Goal: Navigation & Orientation: Understand site structure

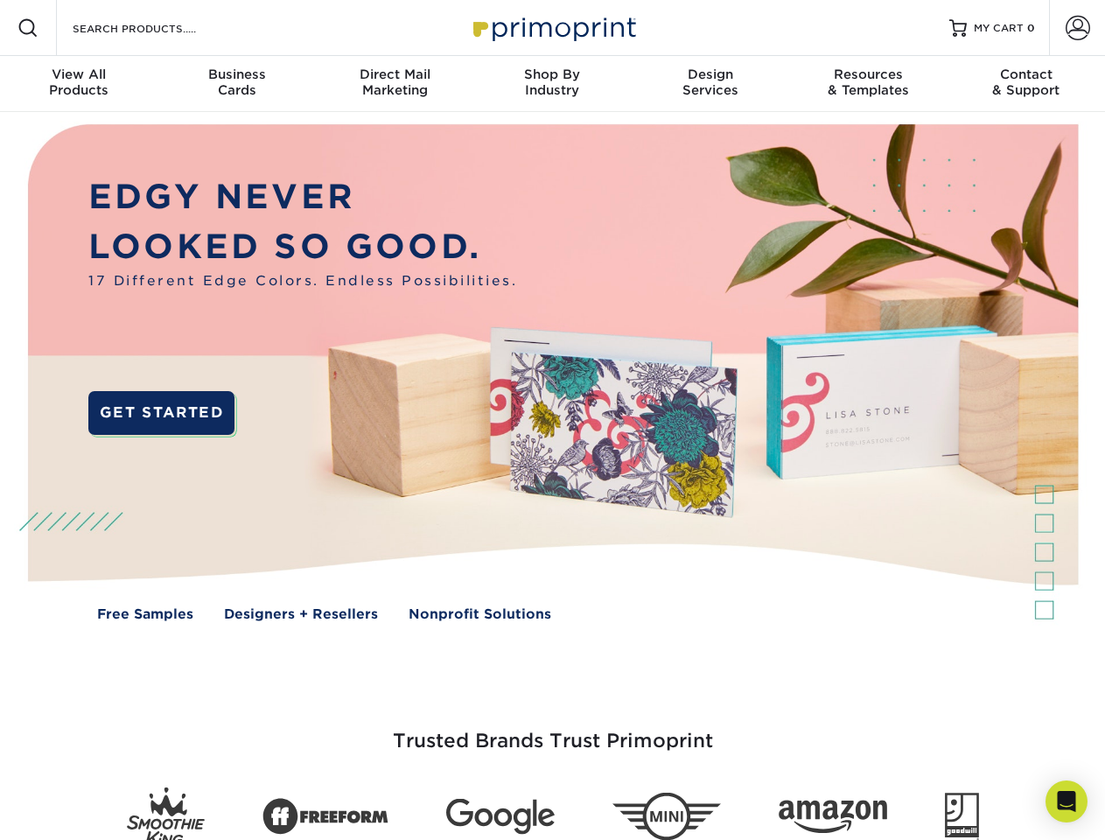
click at [552, 420] on img at bounding box center [551, 385] width 1093 height 547
click at [28, 28] on span at bounding box center [27, 27] width 21 height 21
click at [1077, 28] on span at bounding box center [1077, 28] width 24 height 24
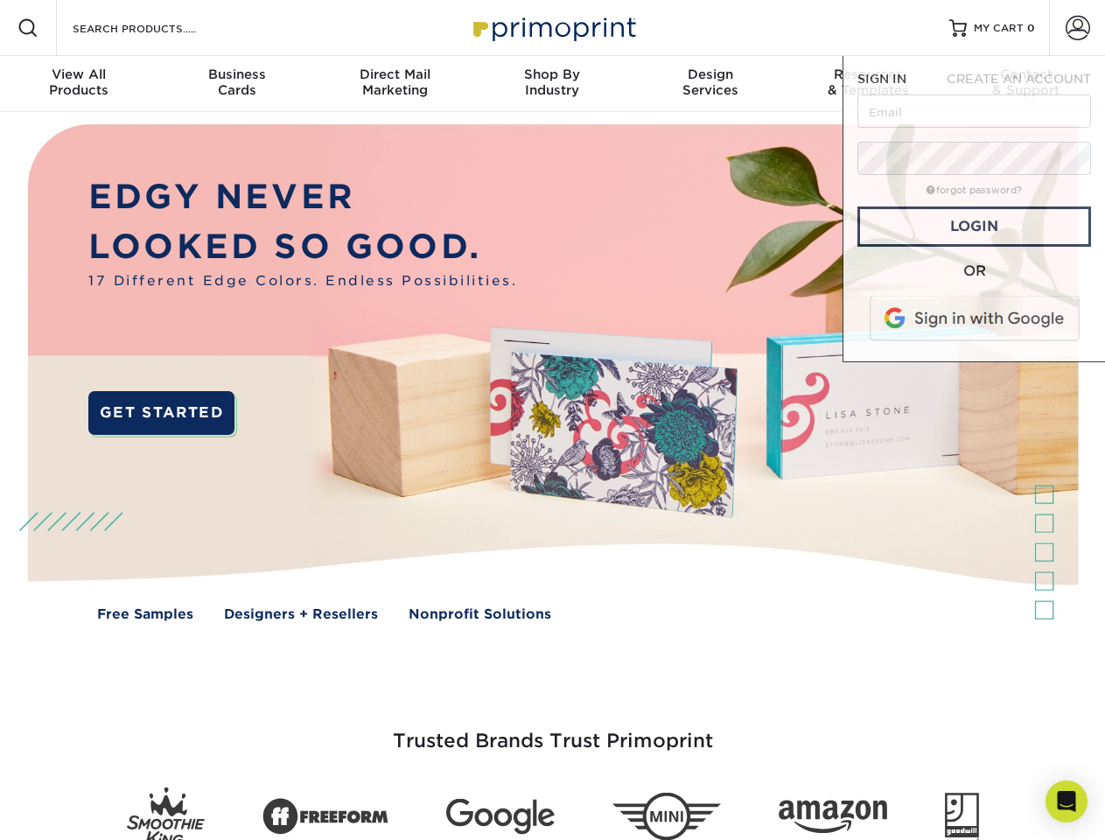
click at [79, 84] on div "View All Products" at bounding box center [78, 81] width 157 height 31
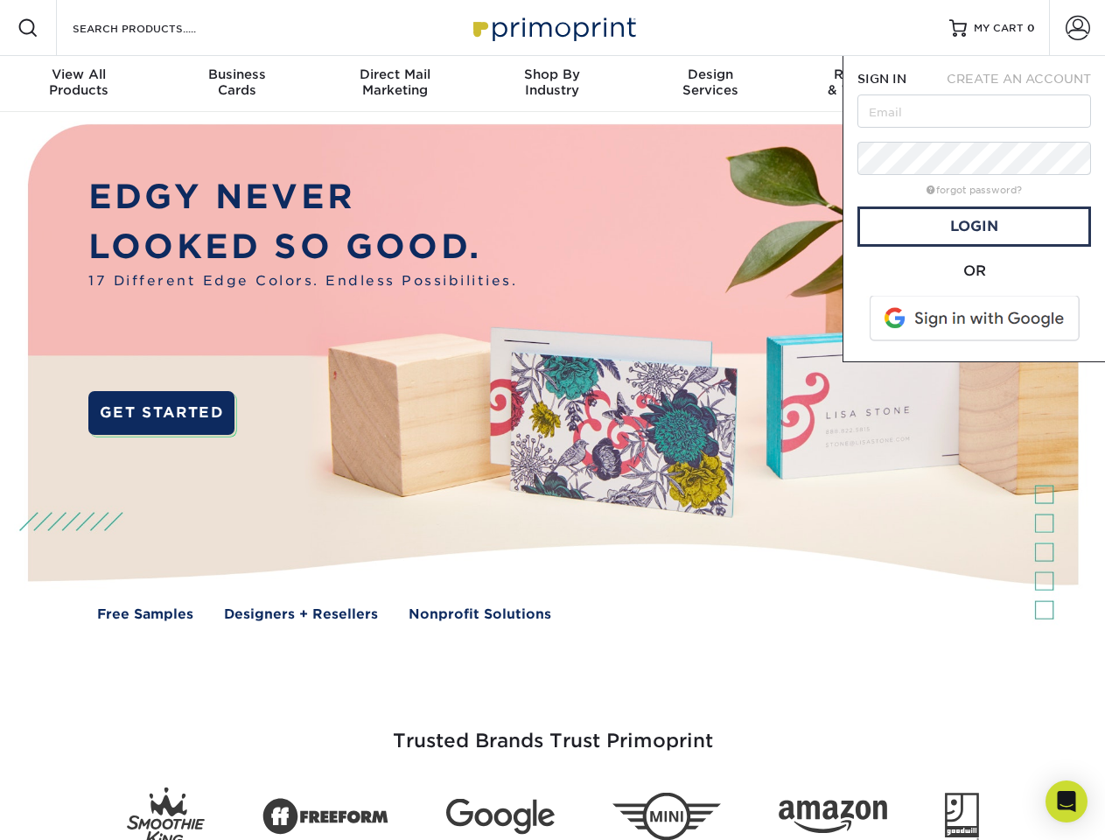
click at [236, 84] on div "Business Cards" at bounding box center [235, 81] width 157 height 31
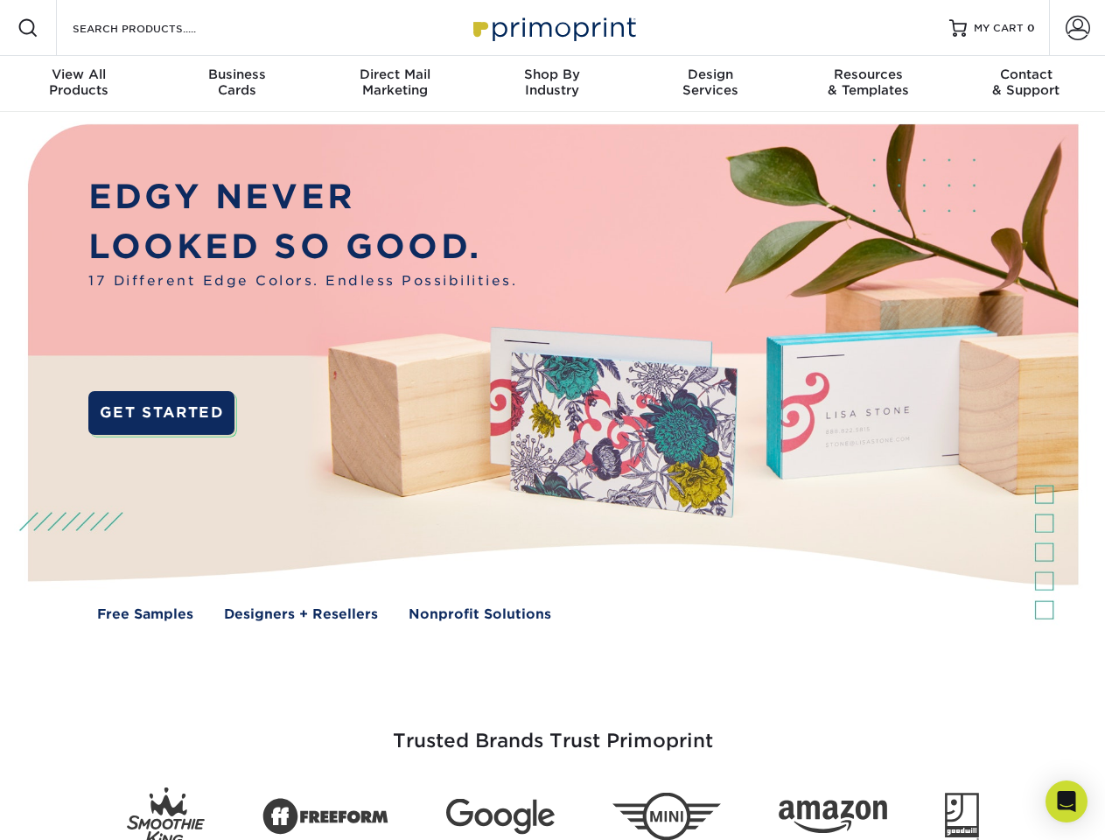
click at [394, 84] on div "Direct Mail Marketing" at bounding box center [394, 81] width 157 height 31
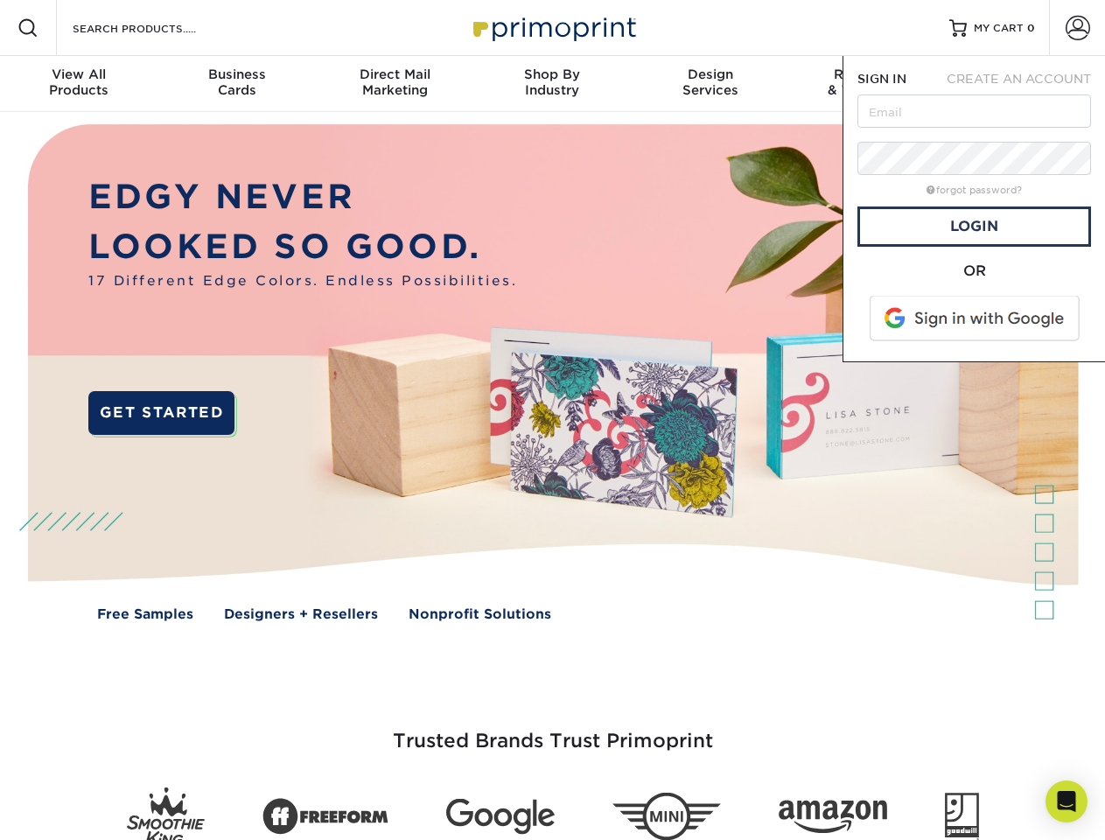
click at [552, 84] on div "Shop By Industry" at bounding box center [551, 81] width 157 height 31
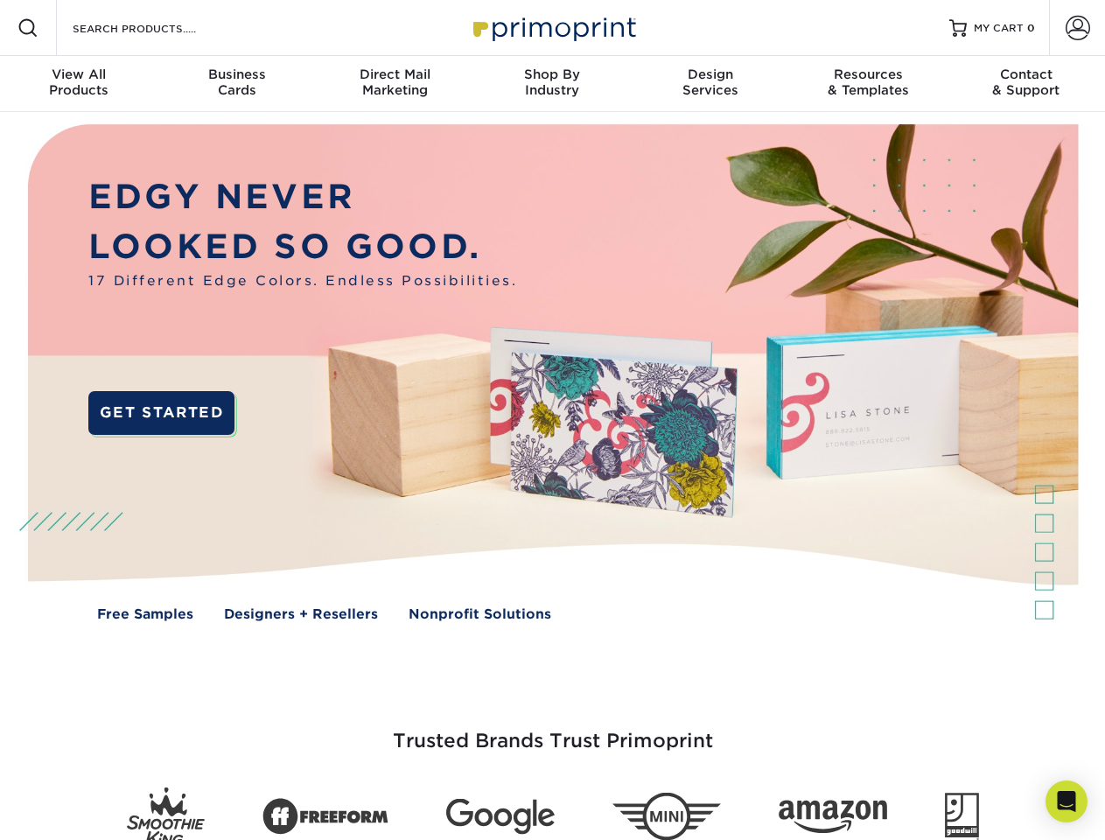
click at [710, 84] on div "Design Services" at bounding box center [709, 81] width 157 height 31
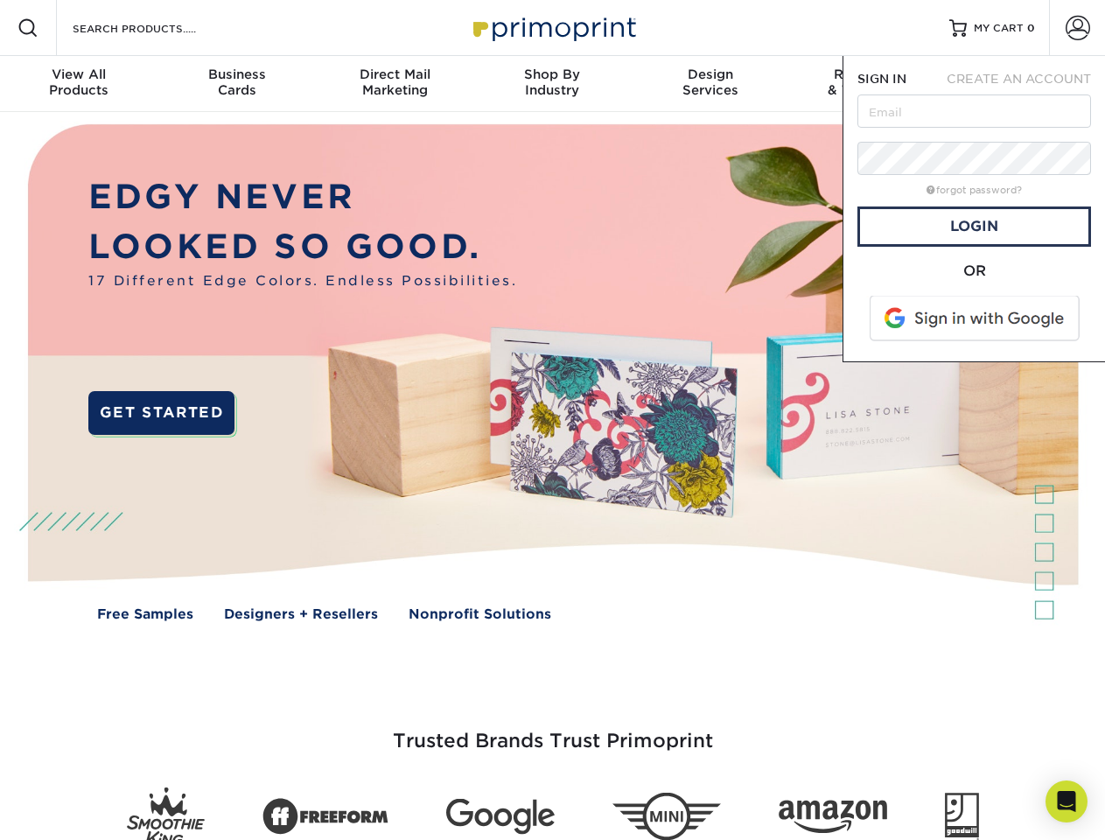
click at [868, 84] on span "SIGN IN" at bounding box center [881, 79] width 49 height 14
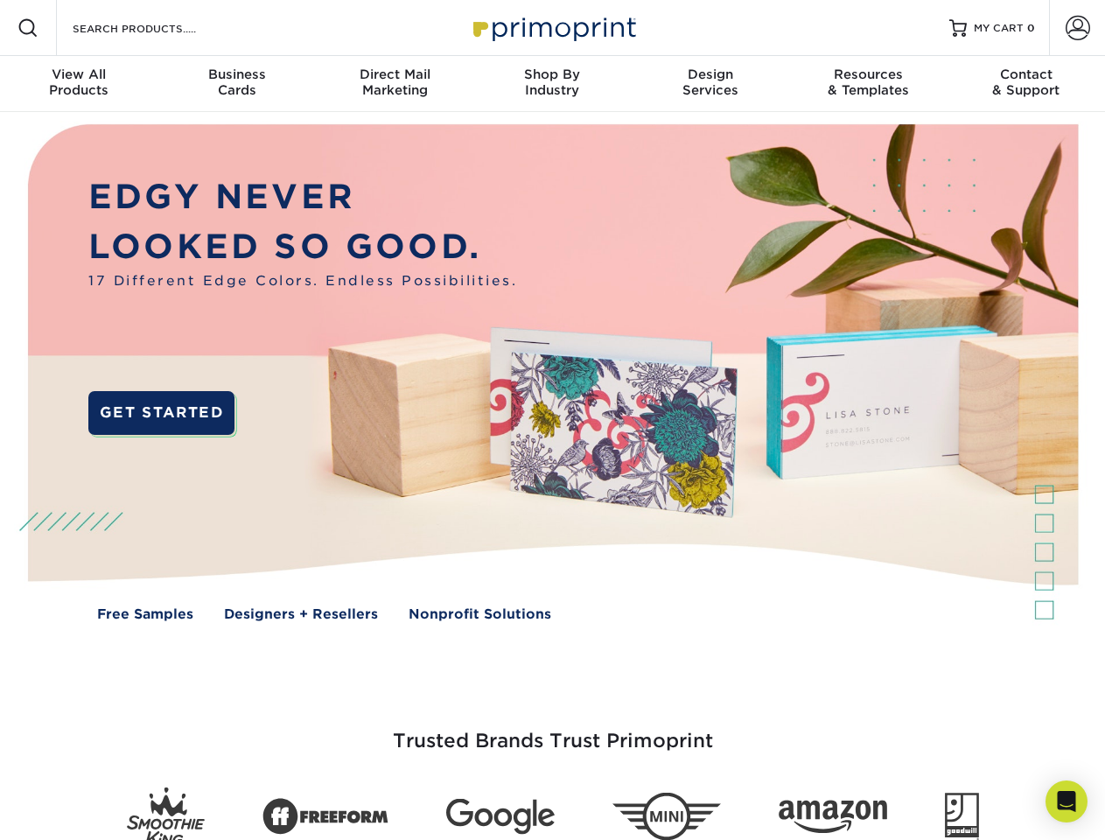
click at [1026, 84] on div "Contact & Support" at bounding box center [1025, 81] width 157 height 31
